Goal: Find specific page/section: Find specific page/section

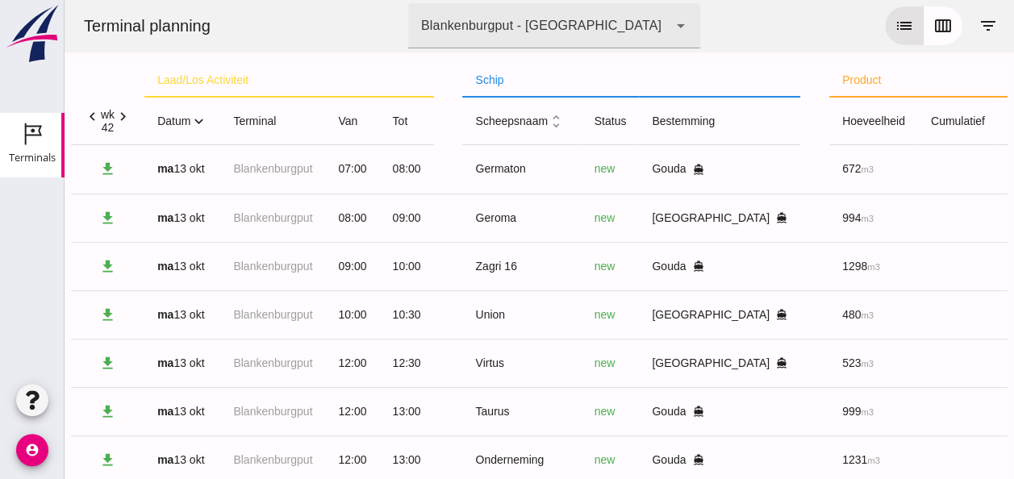
click at [202, 121] on icon "expand_more" at bounding box center [198, 121] width 17 height 17
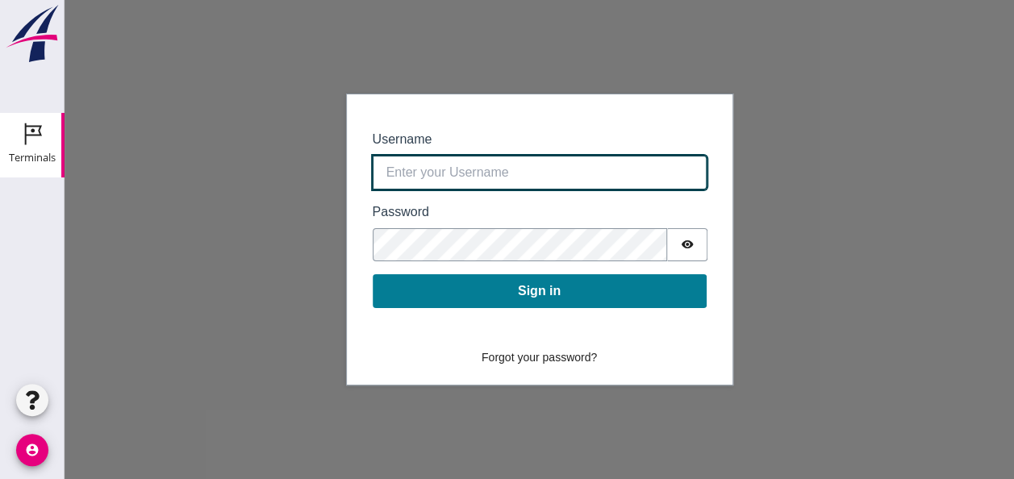
type input "0390.shp+bon@vanoord.com"
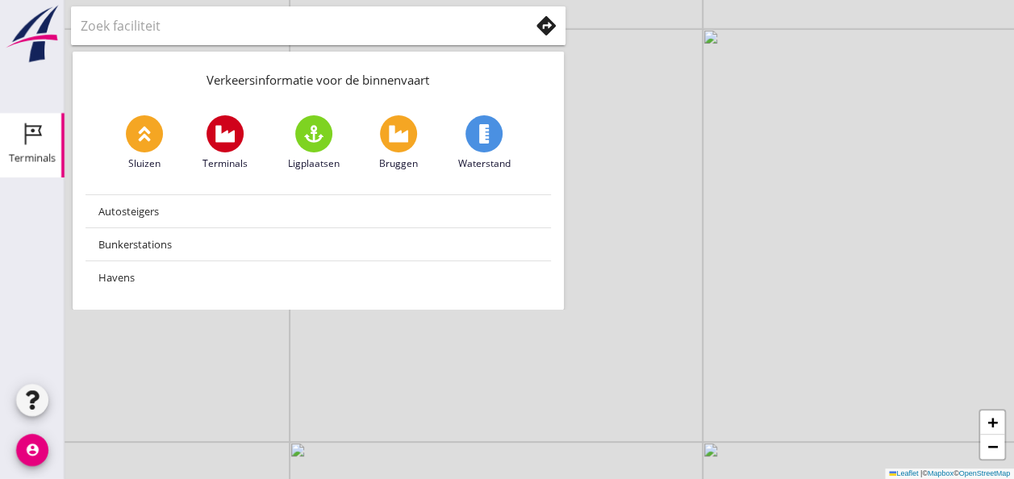
click at [38, 132] on icon "Terminals" at bounding box center [32, 134] width 26 height 26
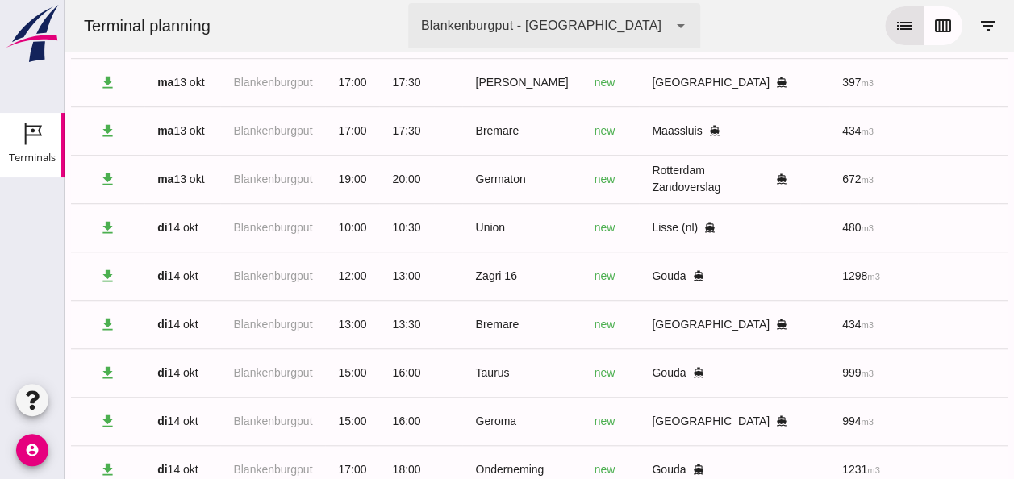
scroll to position [534, 0]
